Goal: Task Accomplishment & Management: Manage account settings

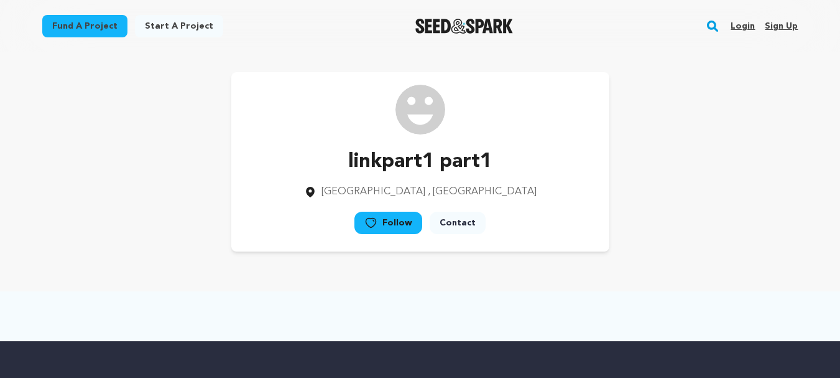
click at [777, 29] on link "Sign up" at bounding box center [781, 26] width 33 height 20
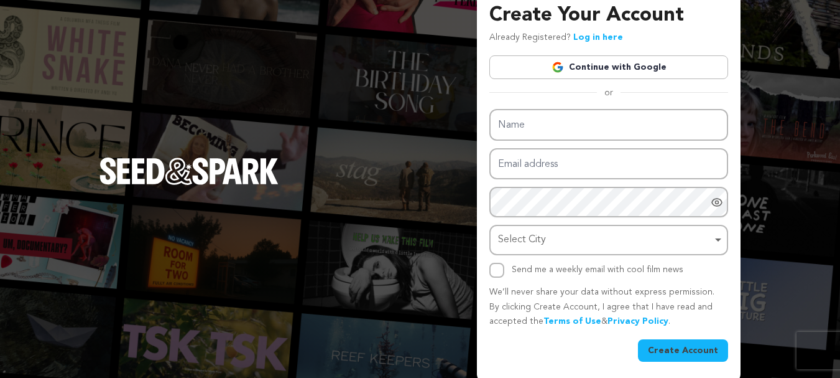
scroll to position [18, 0]
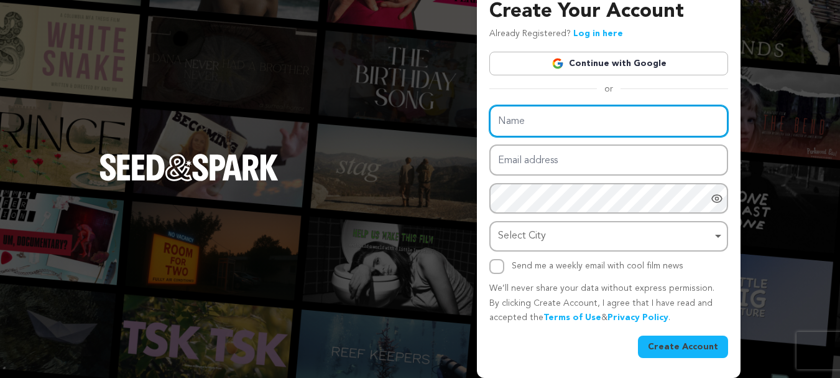
drag, startPoint x: 569, startPoint y: 106, endPoint x: 569, endPoint y: 113, distance: 7.5
click at [569, 106] on input "Name" at bounding box center [609, 121] width 239 height 32
type input "w"
click at [700, 126] on input "w" at bounding box center [609, 121] width 239 height 32
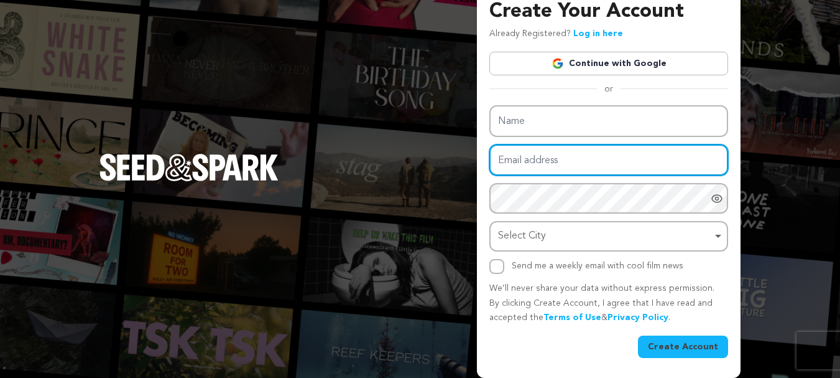
click at [688, 154] on input "Email address" at bounding box center [609, 160] width 239 height 32
paste input "[EMAIL_ADDRESS][DOMAIN_NAME]"
drag, startPoint x: 549, startPoint y: 158, endPoint x: 496, endPoint y: 164, distance: 53.2
click at [496, 164] on input "[EMAIL_ADDRESS][DOMAIN_NAME]" at bounding box center [609, 160] width 239 height 32
type input "[EMAIL_ADDRESS][DOMAIN_NAME]"
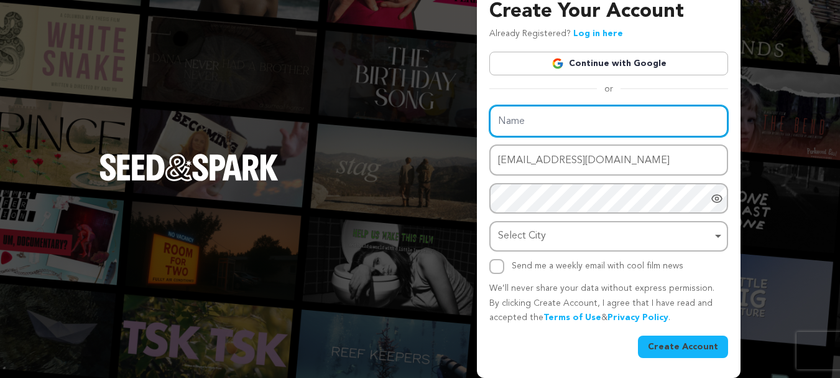
click at [511, 119] on input "Name" at bounding box center [609, 121] width 239 height 32
paste input "whiteseotr1"
type input "whiteseotr1"
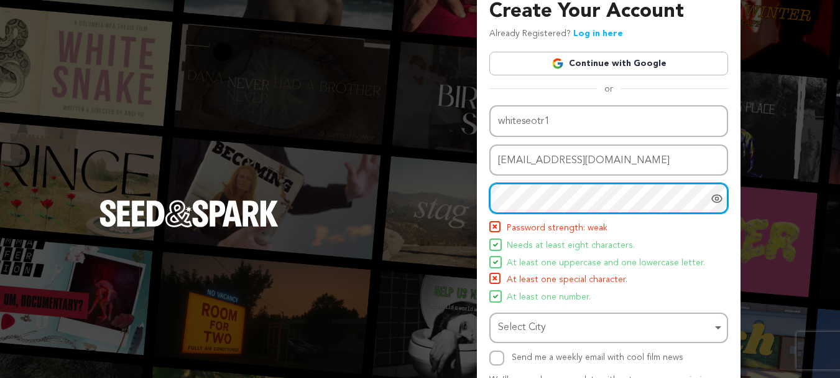
scroll to position [64, 0]
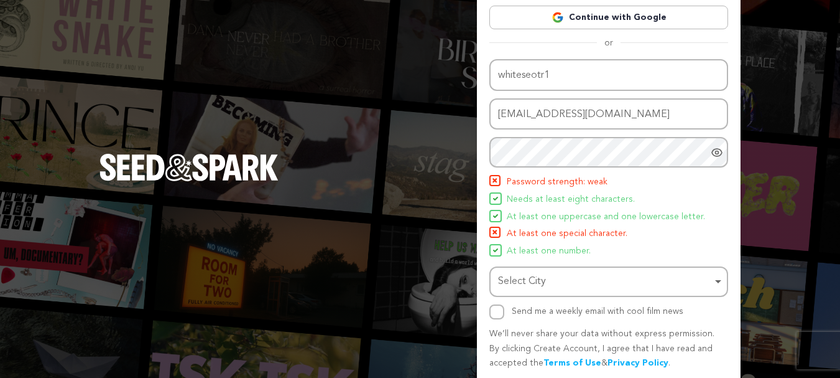
click at [722, 157] on icon "Show password as plain text. Warning: this will display your password on the sc…" at bounding box center [717, 152] width 12 height 12
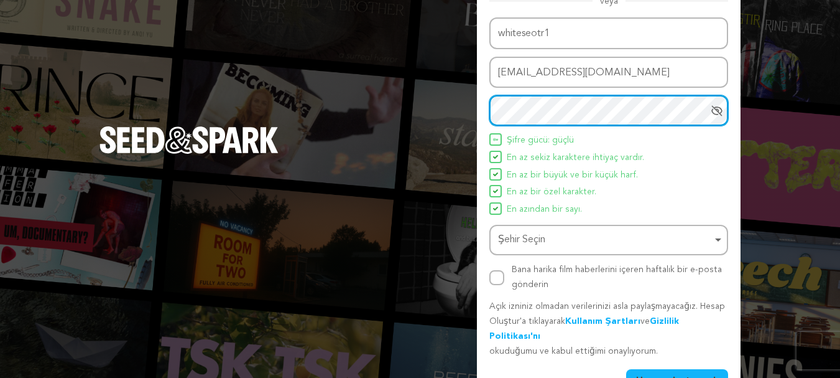
scroll to position [124, 0]
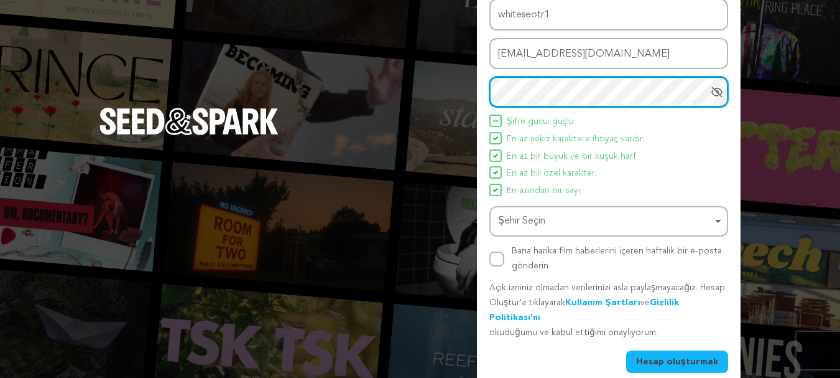
click at [668, 225] on div "Şehir Seçin Öğeyi kaldır" at bounding box center [605, 221] width 214 height 18
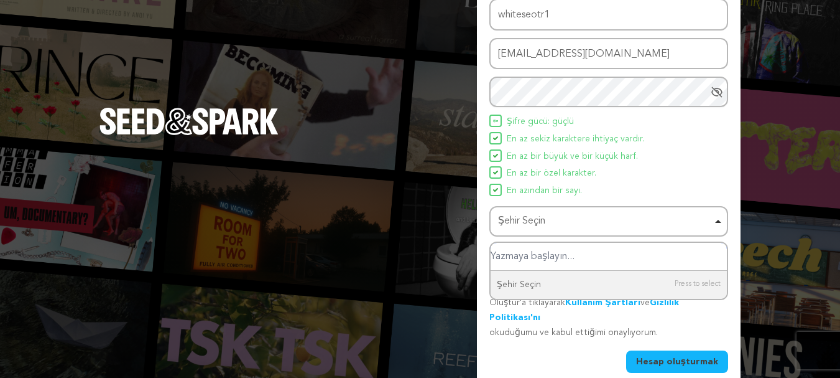
click at [589, 264] on input "Şehir Seçin" at bounding box center [609, 257] width 236 height 28
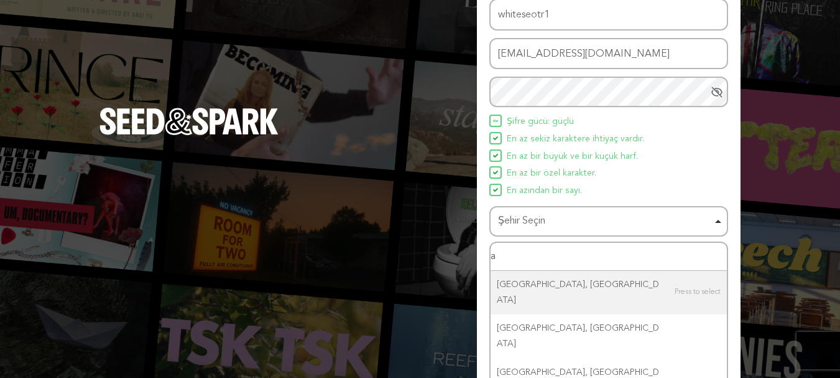
type input "am"
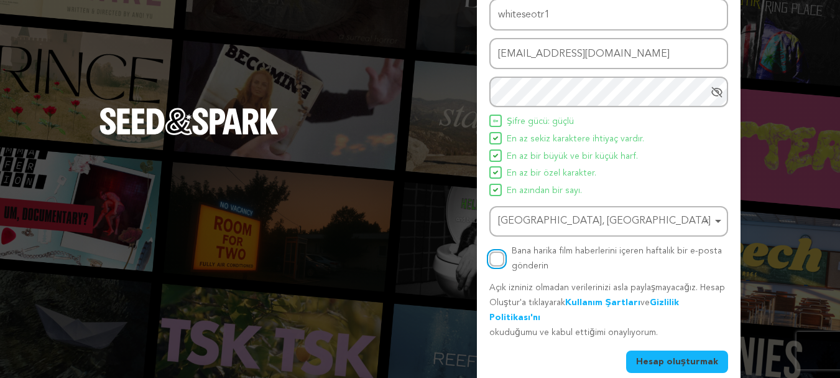
click at [494, 256] on input "Bana harika film haberlerini içeren haftalık bir e-posta gönderin" at bounding box center [497, 258] width 15 height 15
checkbox input "true"
click at [667, 357] on font "Hesap oluşturmak" at bounding box center [677, 361] width 82 height 9
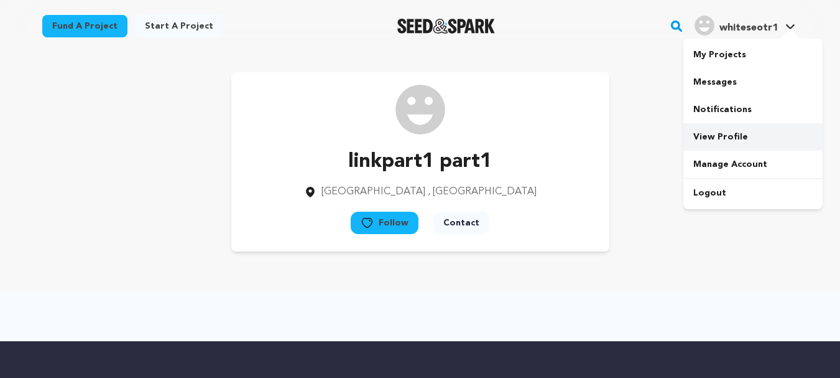
click at [725, 133] on link "View Profile" at bounding box center [753, 136] width 139 height 27
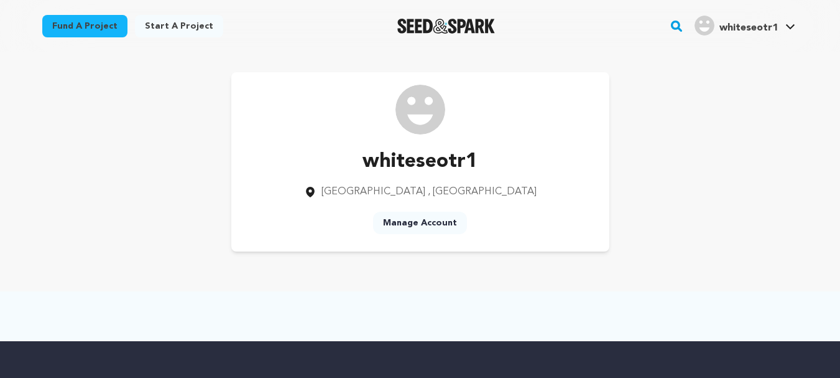
click at [434, 225] on link "Manage Account" at bounding box center [420, 223] width 94 height 22
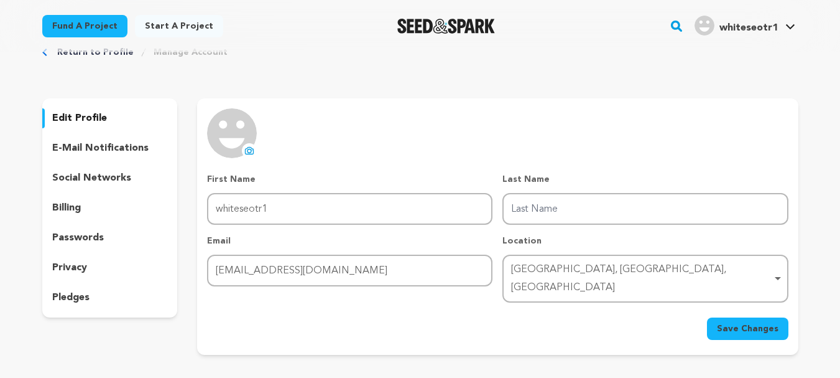
scroll to position [124, 0]
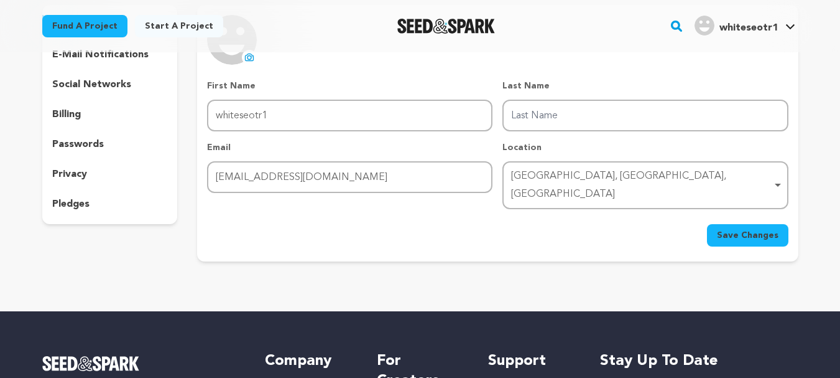
click at [107, 84] on p "social networks" at bounding box center [91, 84] width 79 height 15
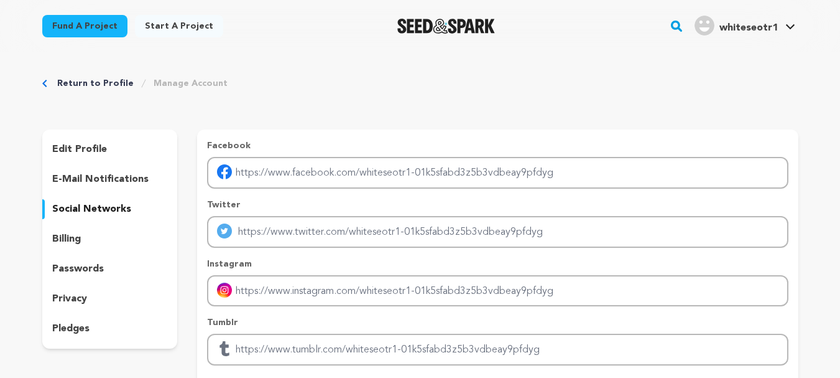
click at [105, 149] on p "edit profile" at bounding box center [79, 149] width 55 height 15
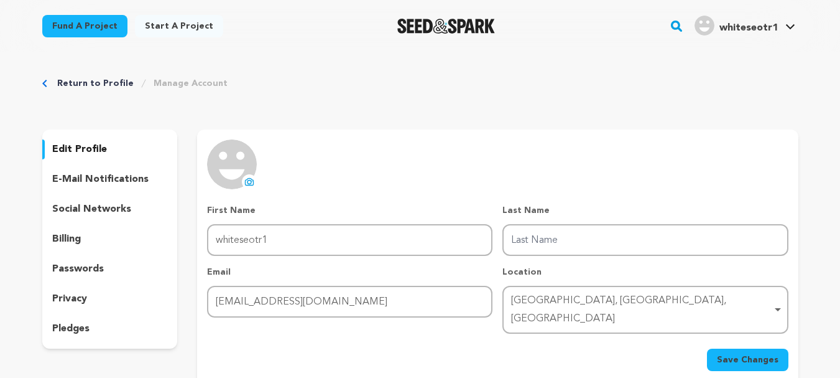
click at [101, 182] on p "e-mail notifications" at bounding box center [100, 179] width 96 height 15
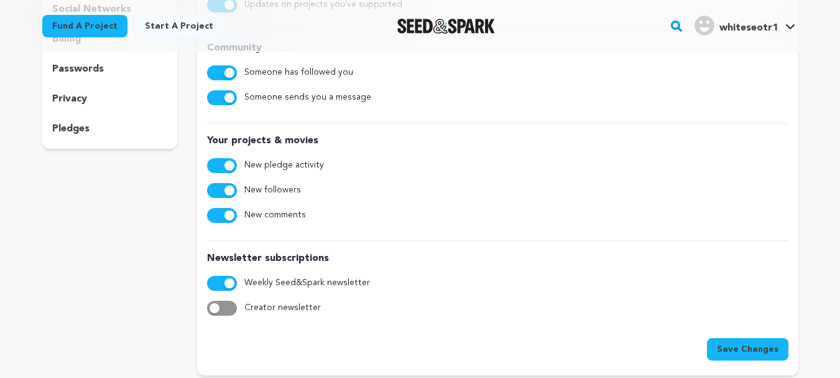
scroll to position [311, 0]
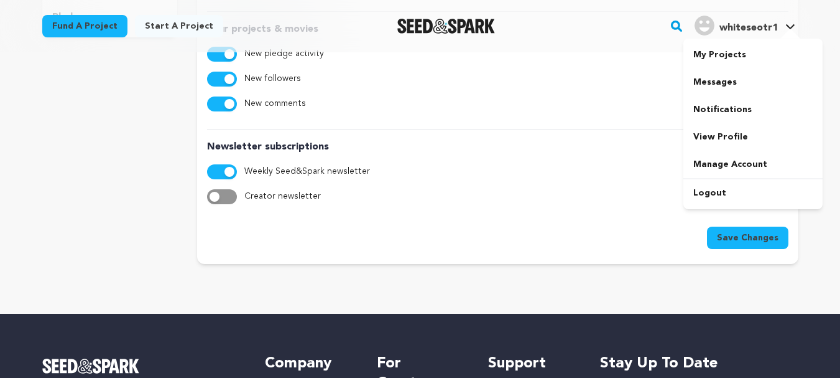
click at [770, 34] on h4 "whiteseotr1" at bounding box center [749, 28] width 58 height 15
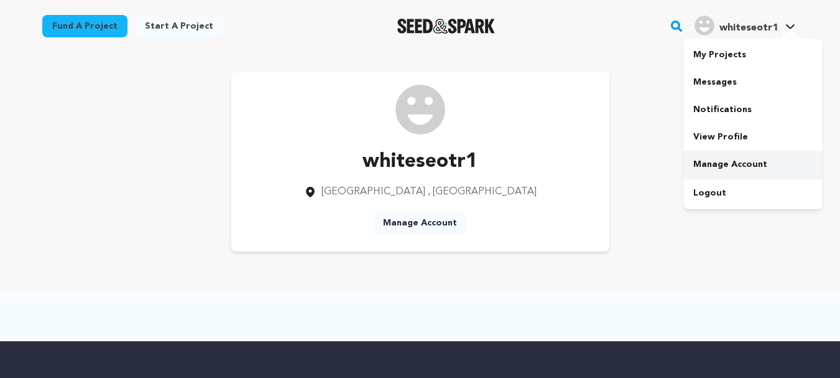
click at [733, 167] on link "Manage Account" at bounding box center [753, 164] width 139 height 27
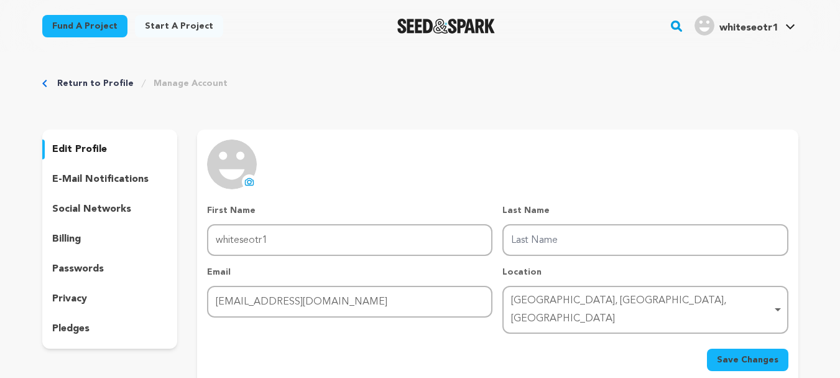
click at [90, 243] on div "billing" at bounding box center [110, 239] width 136 height 20
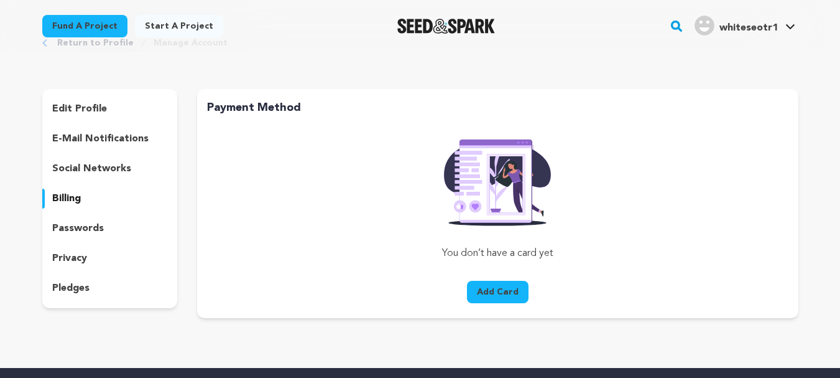
scroll to position [62, 0]
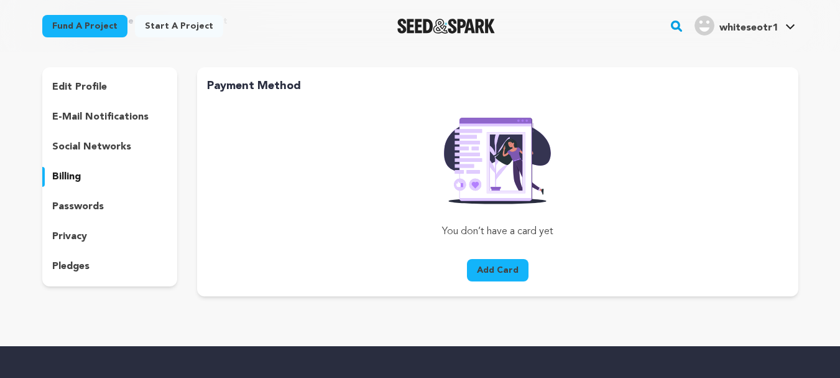
click at [81, 236] on p "privacy" at bounding box center [69, 236] width 35 height 15
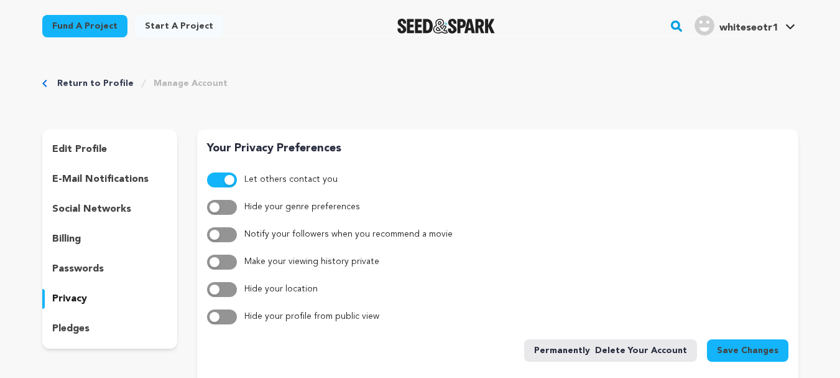
click at [58, 322] on p "pledges" at bounding box center [70, 328] width 37 height 15
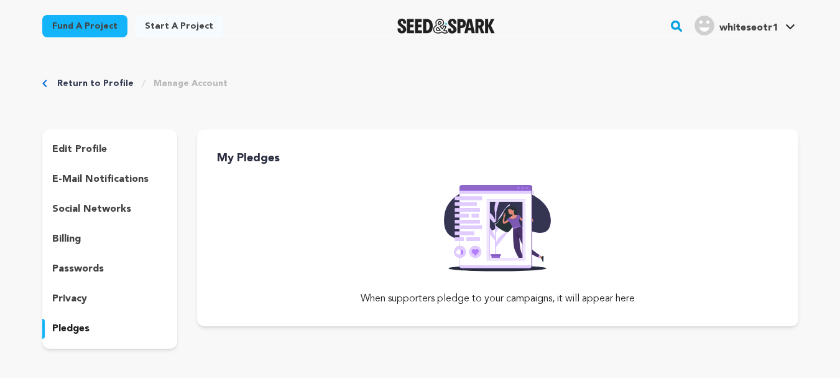
click at [67, 212] on p "social networks" at bounding box center [91, 209] width 79 height 15
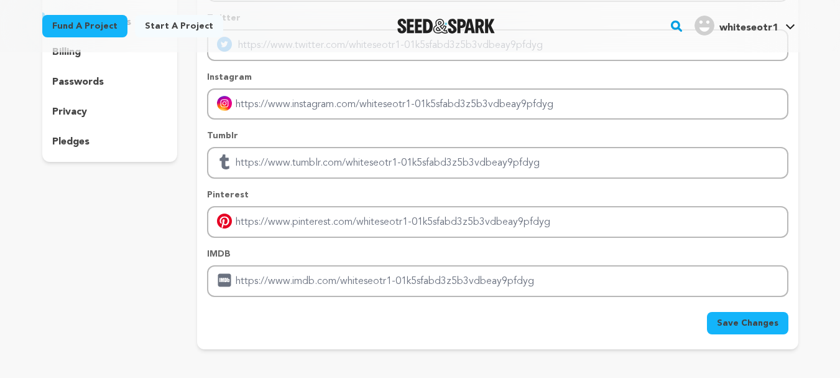
scroll to position [62, 0]
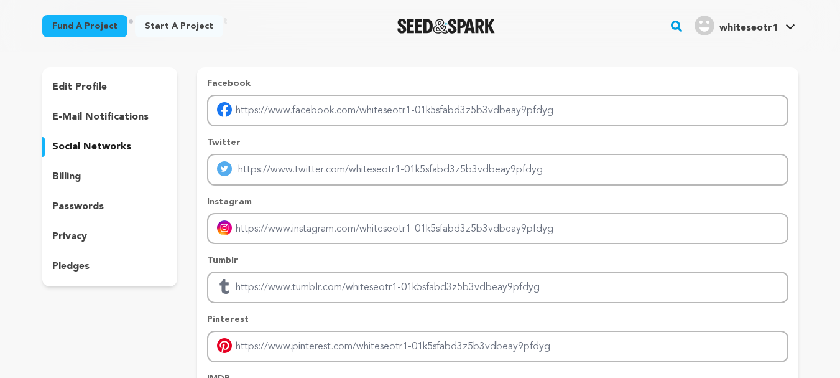
click at [80, 90] on p "edit profile" at bounding box center [79, 87] width 55 height 15
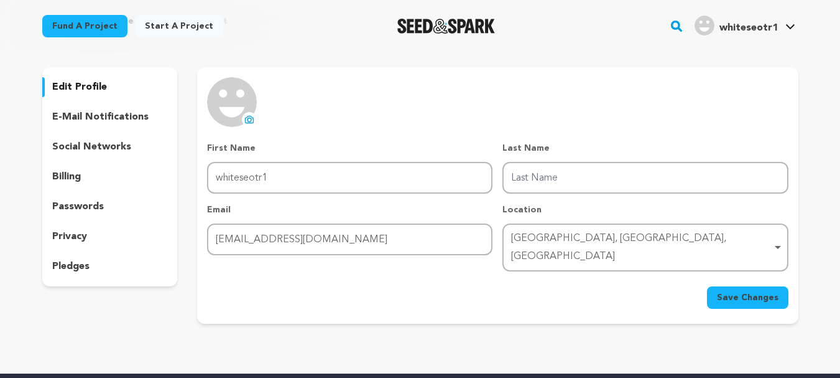
click at [102, 116] on p "e-mail notifications" at bounding box center [100, 116] width 96 height 15
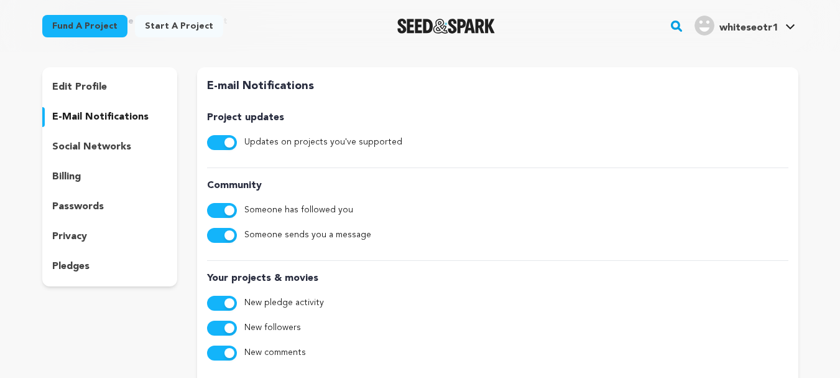
click at [763, 24] on span "whiteseotr1" at bounding box center [749, 28] width 58 height 10
